Goal: Find specific page/section: Find specific page/section

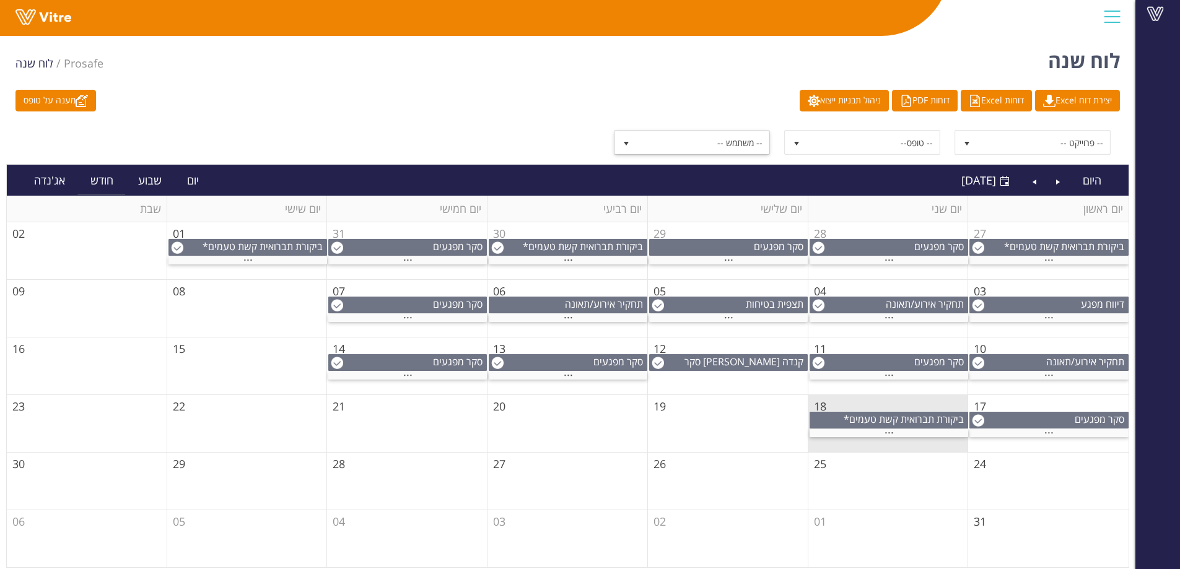
click at [746, 141] on span "-- משתמש --" at bounding box center [703, 142] width 133 height 22
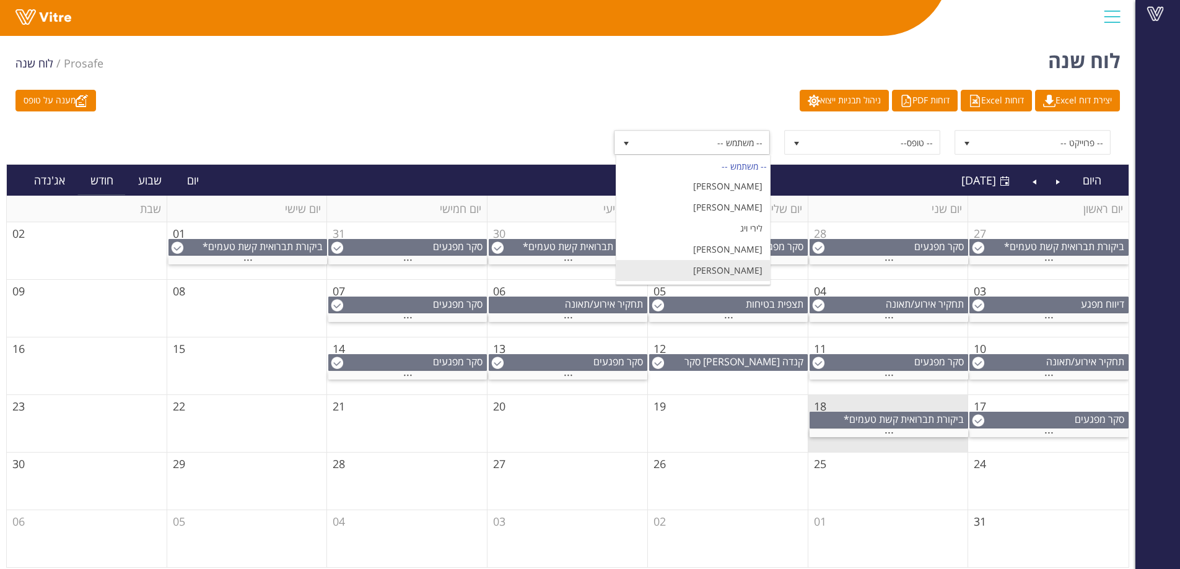
scroll to position [248, 0]
click at [695, 217] on li "לירי ויג" at bounding box center [693, 227] width 154 height 21
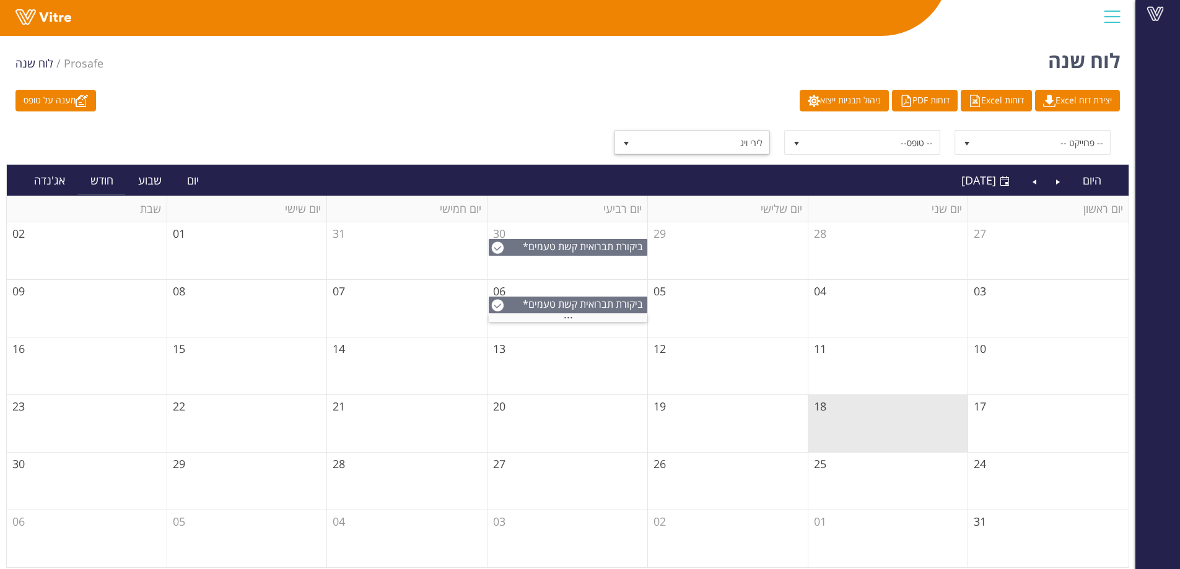
click at [557, 322] on td "06" at bounding box center [567, 309] width 160 height 58
click at [561, 320] on div "..." at bounding box center [568, 318] width 159 height 8
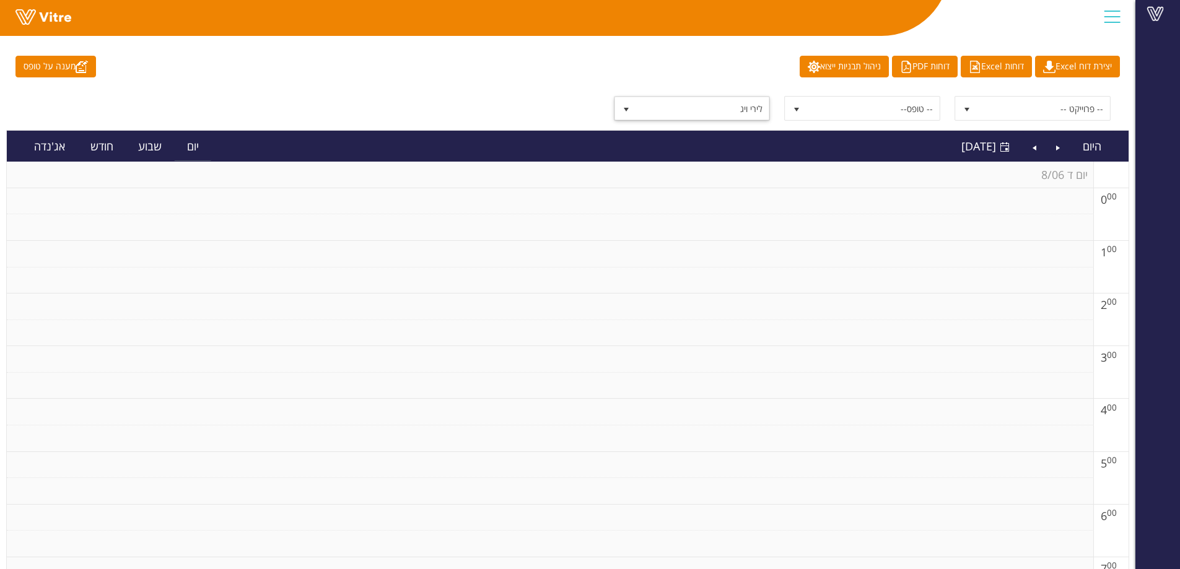
scroll to position [0, 0]
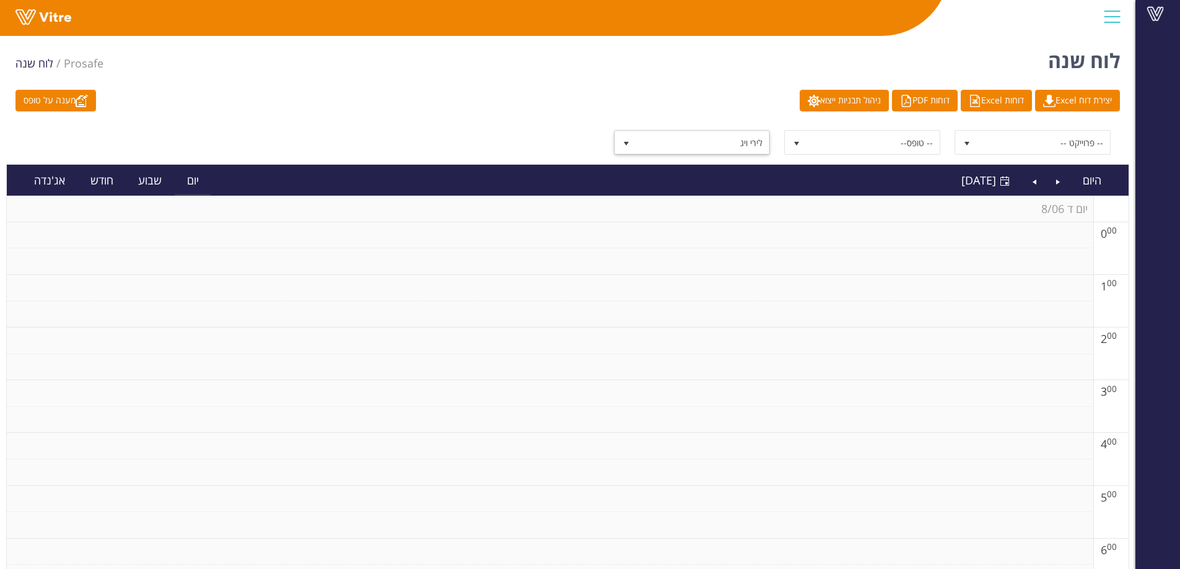
click at [699, 150] on span "לירי ויג" at bounding box center [703, 142] width 133 height 22
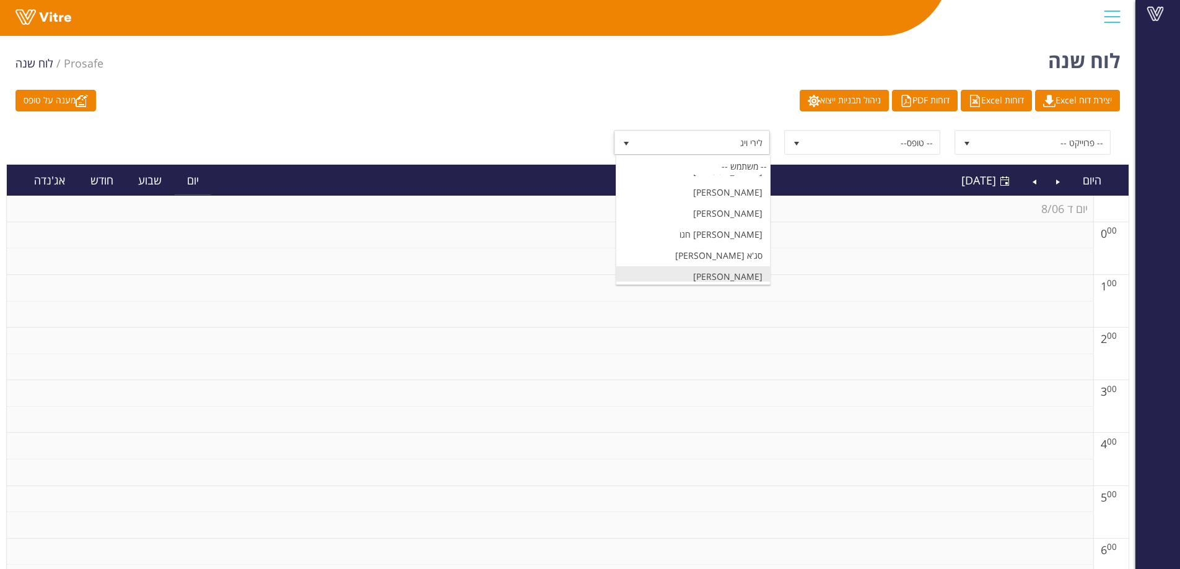
scroll to position [336, 0]
click at [698, 233] on li "[PERSON_NAME]" at bounding box center [693, 243] width 154 height 21
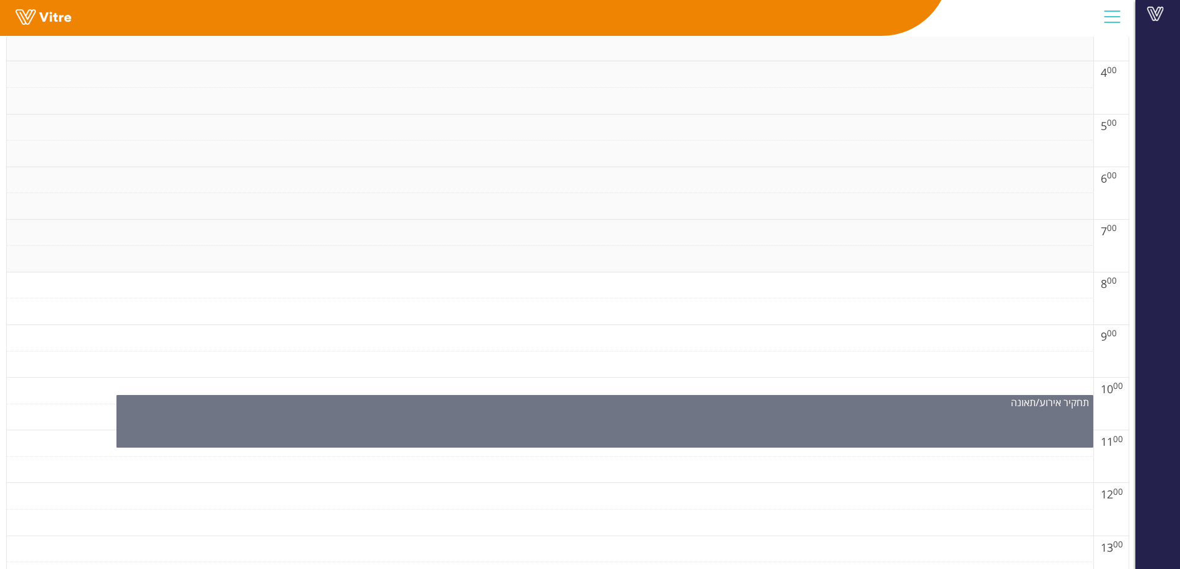
scroll to position [0, 0]
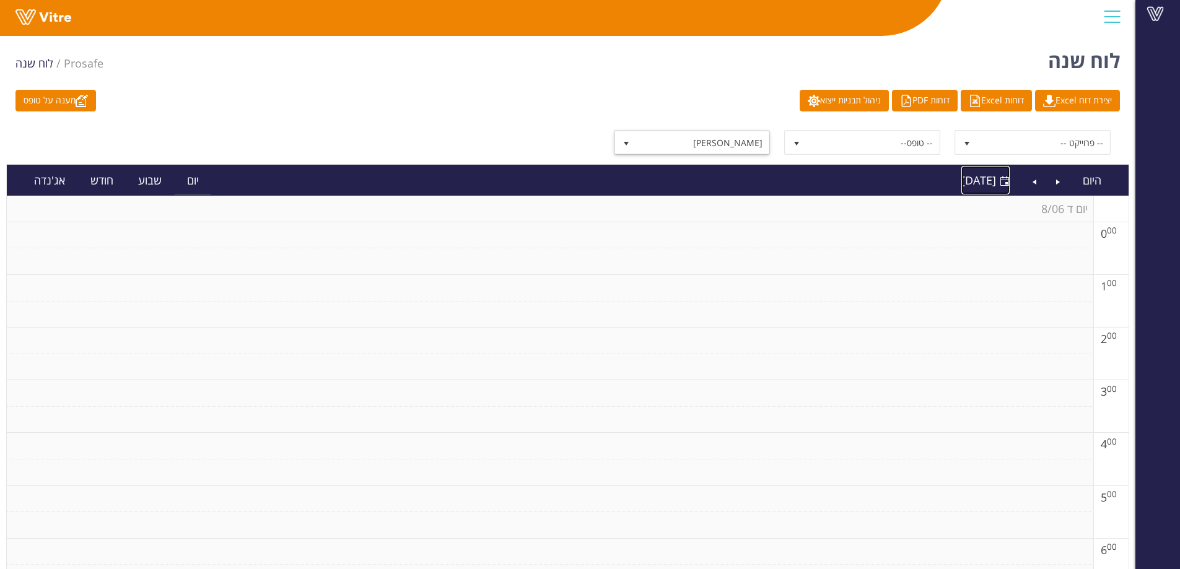
click at [999, 184] on link "[DATE] [DATE]" at bounding box center [985, 180] width 48 height 28
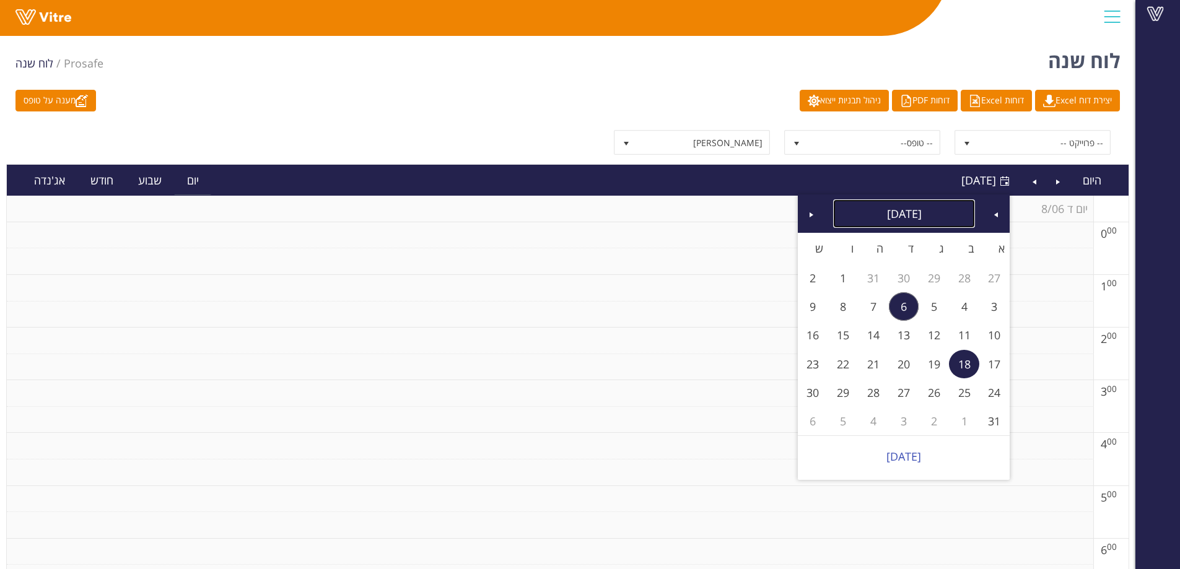
click at [904, 208] on link "[DATE]" at bounding box center [904, 213] width 142 height 28
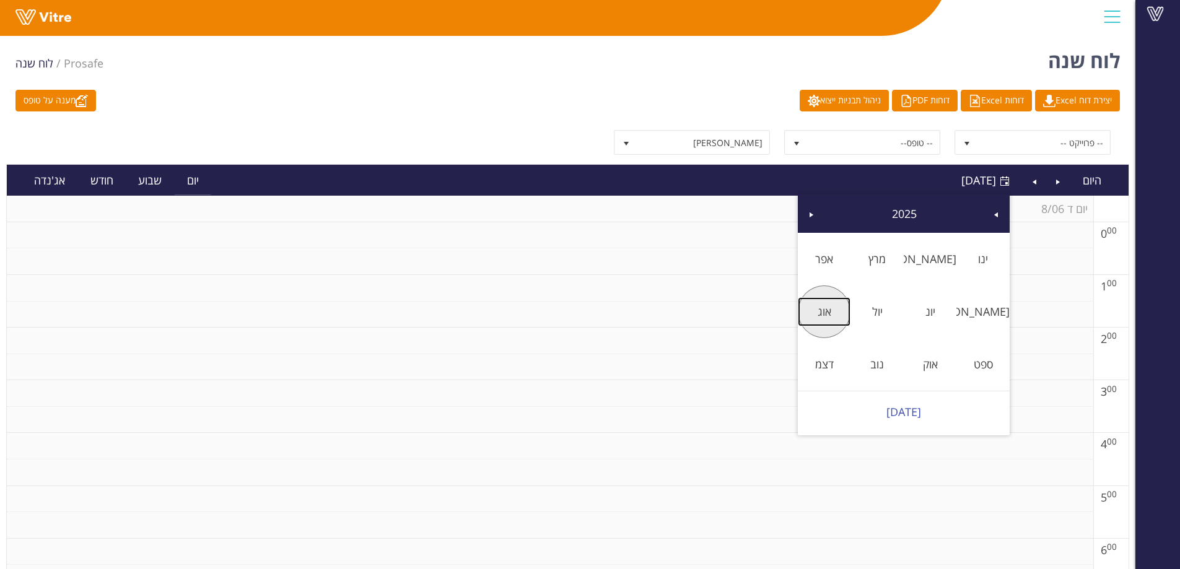
click at [824, 304] on link "אוג" at bounding box center [824, 311] width 53 height 28
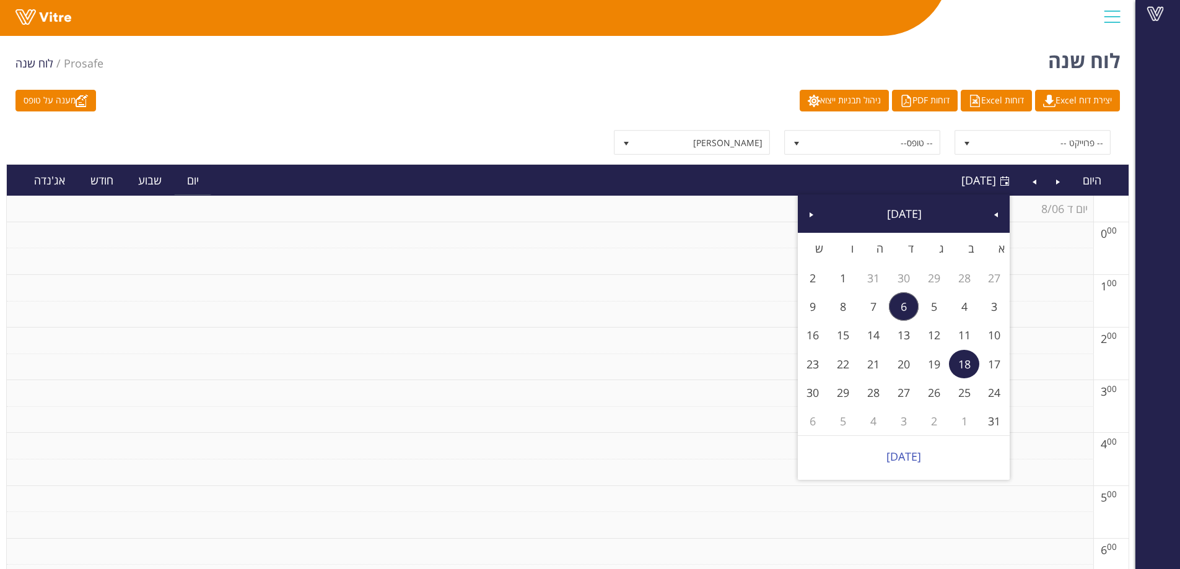
drag, startPoint x: 542, startPoint y: 69, endPoint x: 548, endPoint y: 74, distance: 7.9
click at [546, 72] on div "לוח שנה Prosafe לוח שנה" at bounding box center [567, 57] width 1135 height 53
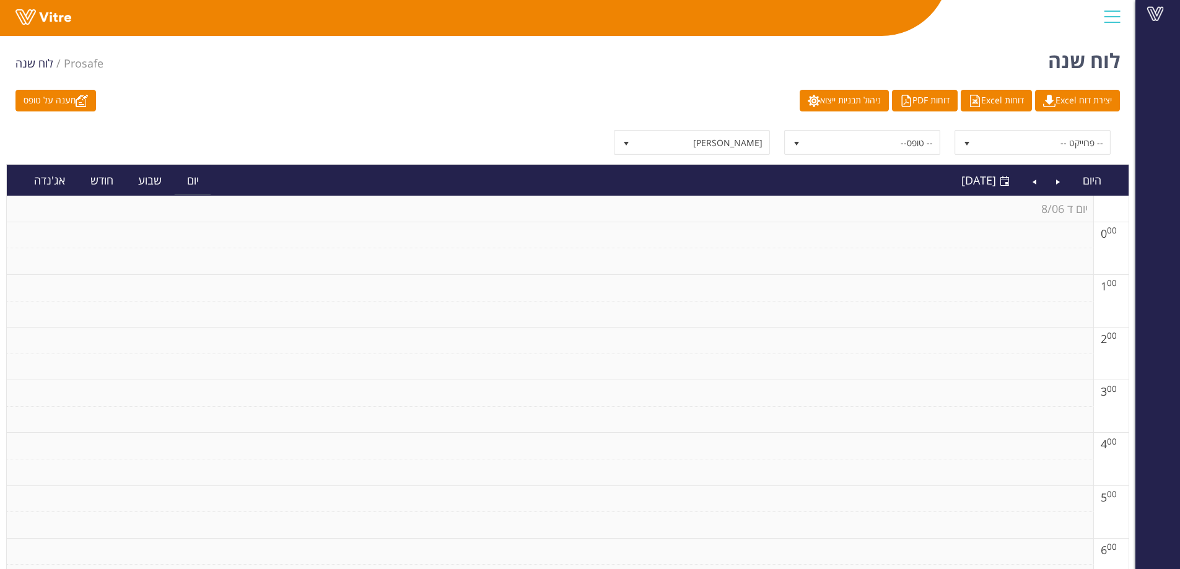
click at [675, 130] on span "[PERSON_NAME] 165649" at bounding box center [692, 142] width 156 height 25
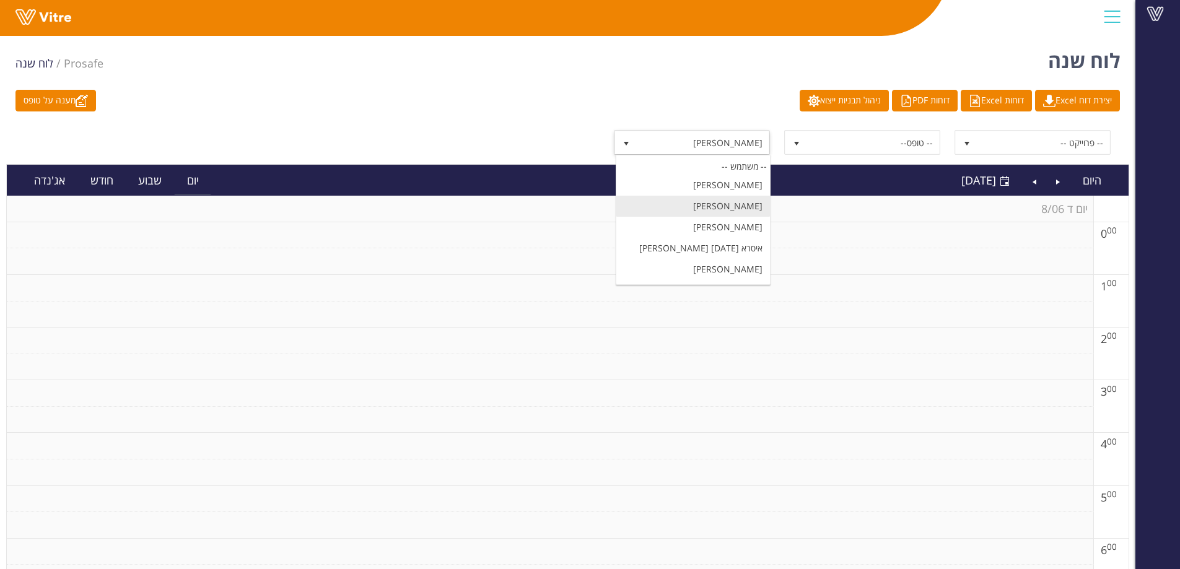
scroll to position [62, 0]
drag, startPoint x: 656, startPoint y: 95, endPoint x: 668, endPoint y: 90, distance: 12.2
click at [657, 95] on div "מענה על טופס יצירת דוח Excel דוחות Excel דוחות PDF ניהול תבניות ייצוא" at bounding box center [567, 101] width 1123 height 22
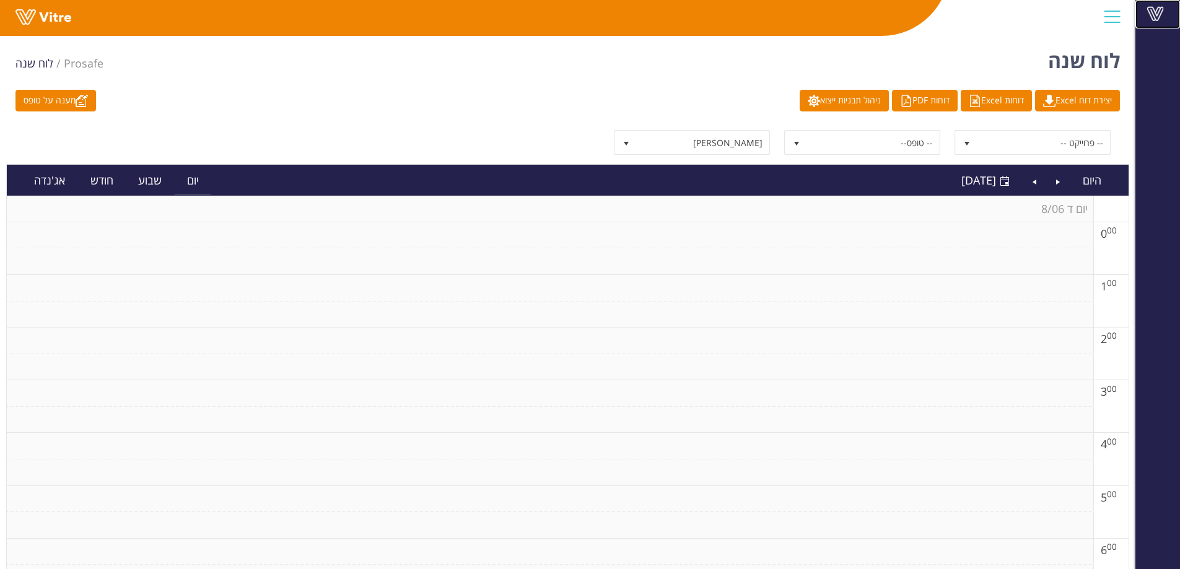
click at [1156, 9] on span at bounding box center [1154, 13] width 31 height 15
